Goal: Task Accomplishment & Management: Complete application form

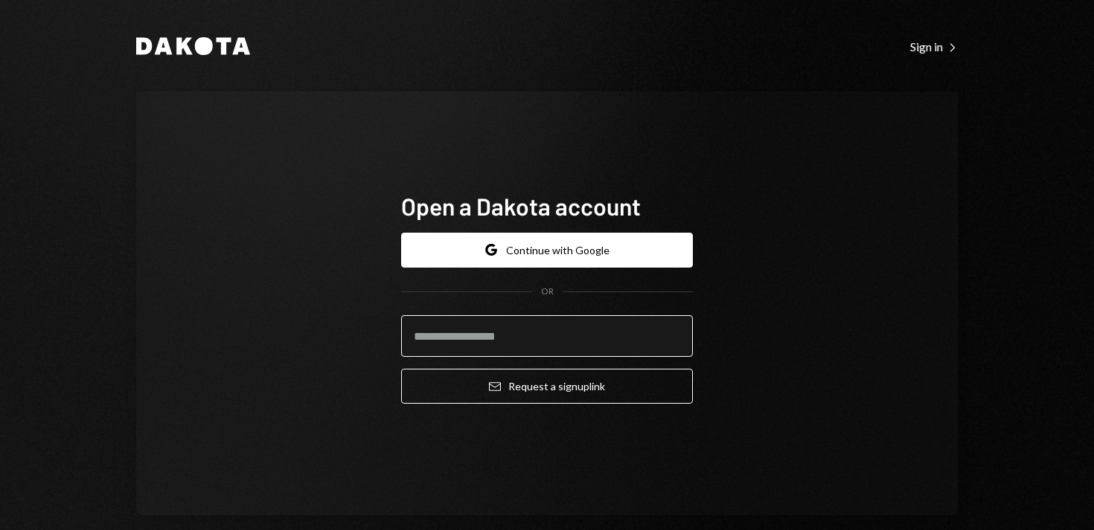
click at [478, 339] on input "email" at bounding box center [547, 336] width 292 height 42
click at [768, 332] on div "Open a Dakota account Google Continue with Google OR Email Request a sign up li…" at bounding box center [546, 303] width 821 height 424
click at [521, 358] on form "Google Continue with Google OR Email Request a sign up link" at bounding box center [547, 319] width 292 height 172
click at [518, 345] on input "email" at bounding box center [547, 336] width 292 height 42
type input "*"
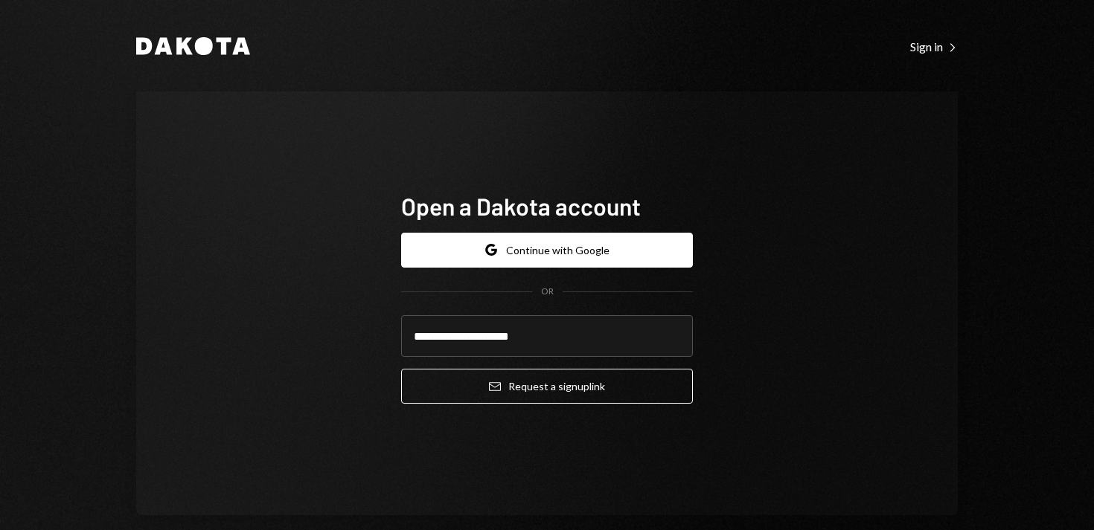
type input "**********"
